Goal: Information Seeking & Learning: Learn about a topic

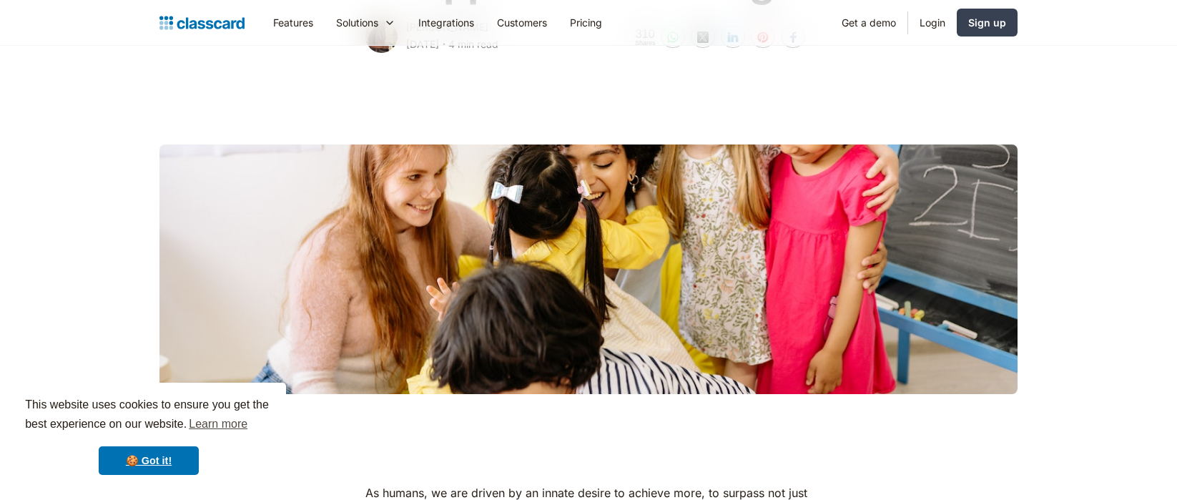
scroll to position [335, 0]
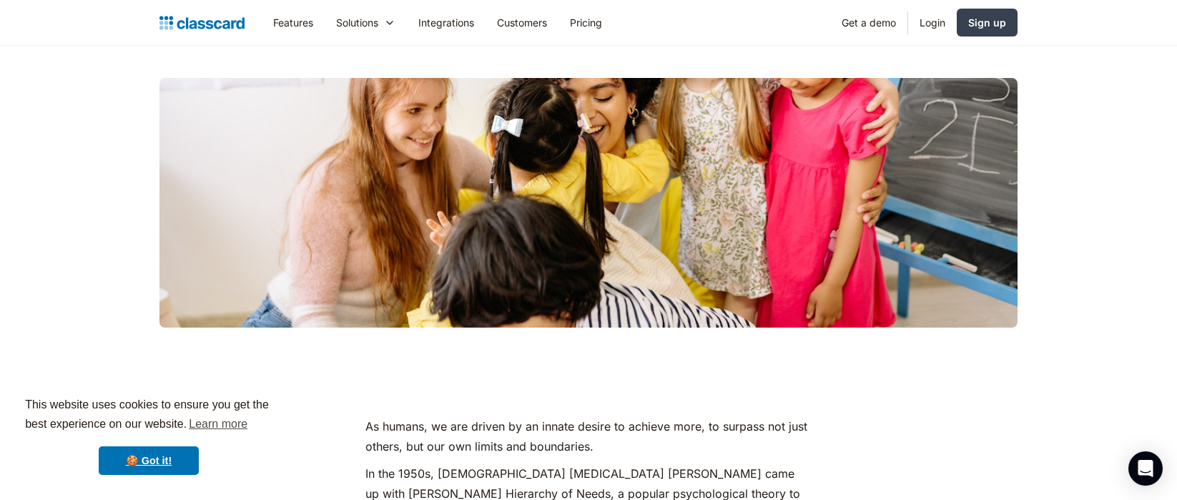
click at [166, 444] on div "This website uses cookies to ensure you get the best experience on our website.…" at bounding box center [148, 435] width 275 height 106
click at [165, 458] on link "🍪 Got it!" at bounding box center [149, 460] width 100 height 29
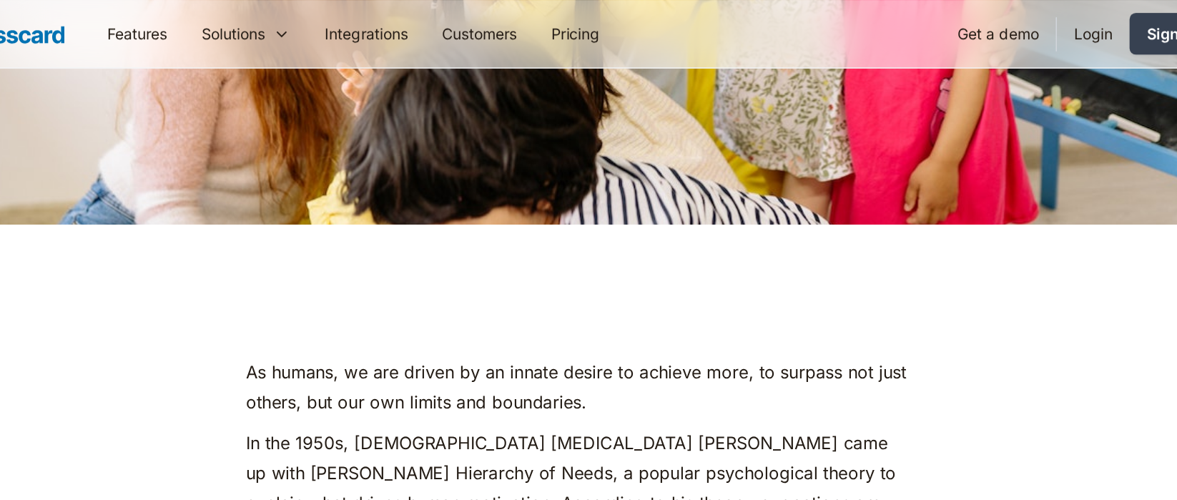
scroll to position [0, 0]
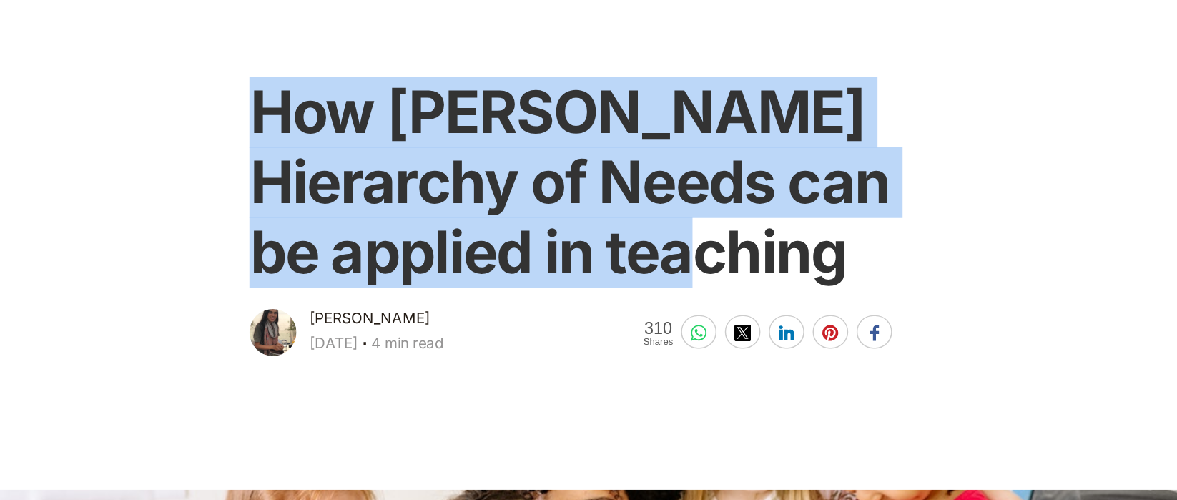
drag, startPoint x: 367, startPoint y: 149, endPoint x: 776, endPoint y: 260, distance: 423.7
click at [776, 260] on h1 "How [PERSON_NAME] Hierarchy of Needs can be applied in teaching" at bounding box center [587, 204] width 445 height 144
copy h1 "How [PERSON_NAME] Hierarchy of Needs can be applied in teaching"
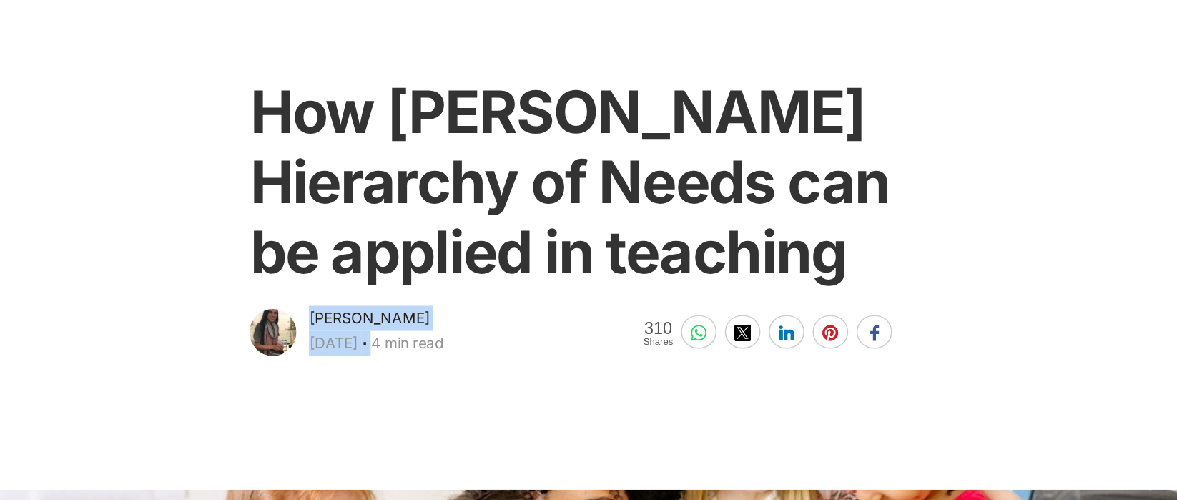
drag, startPoint x: 408, startPoint y: 294, endPoint x: 492, endPoint y: 295, distance: 83.6
click at [492, 295] on div "[PERSON_NAME] [DATE] ‧ 4 min read" at bounding box center [452, 305] width 92 height 37
drag, startPoint x: 467, startPoint y: 297, endPoint x: 406, endPoint y: 296, distance: 60.8
click at [406, 296] on div "[PERSON_NAME]" at bounding box center [447, 295] width 82 height 17
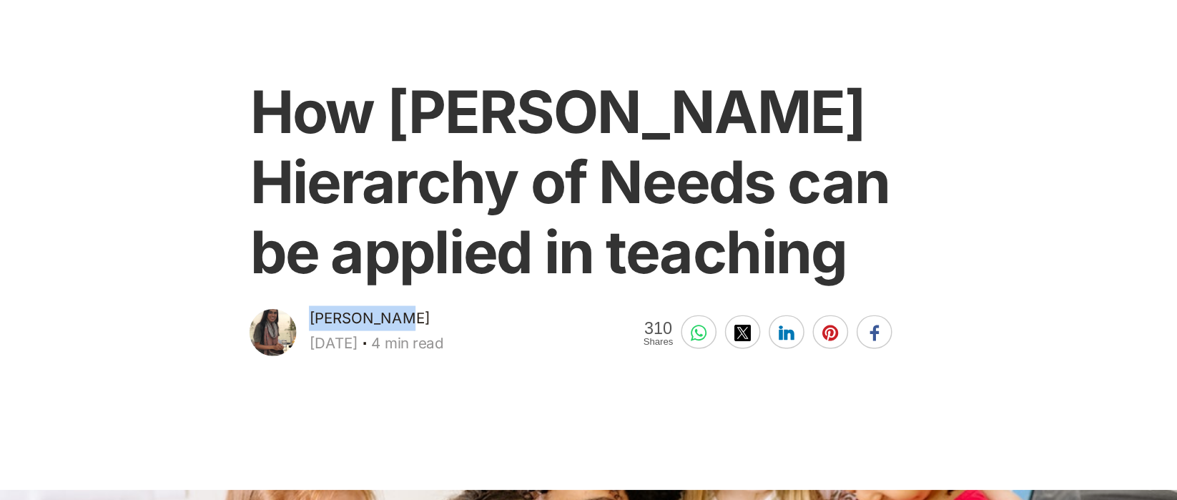
copy div "[PERSON_NAME]"
click at [728, 116] on main "How [PERSON_NAME] Hierarchy of Needs can be applied in teaching [PERSON_NAME] […" at bounding box center [588, 185] width 1177 height 279
